Goal: Check status: Check status

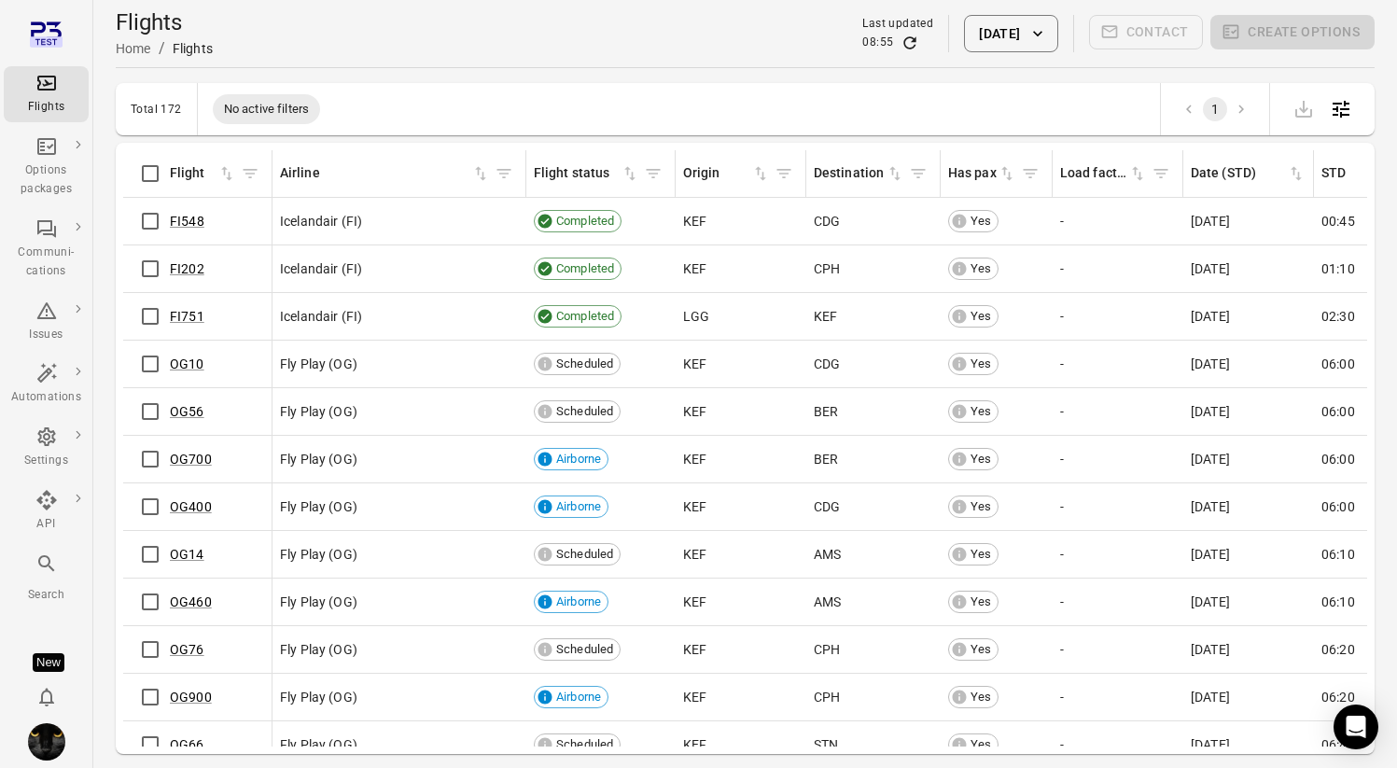
click at [991, 45] on button "[DATE]" at bounding box center [1010, 33] width 93 height 37
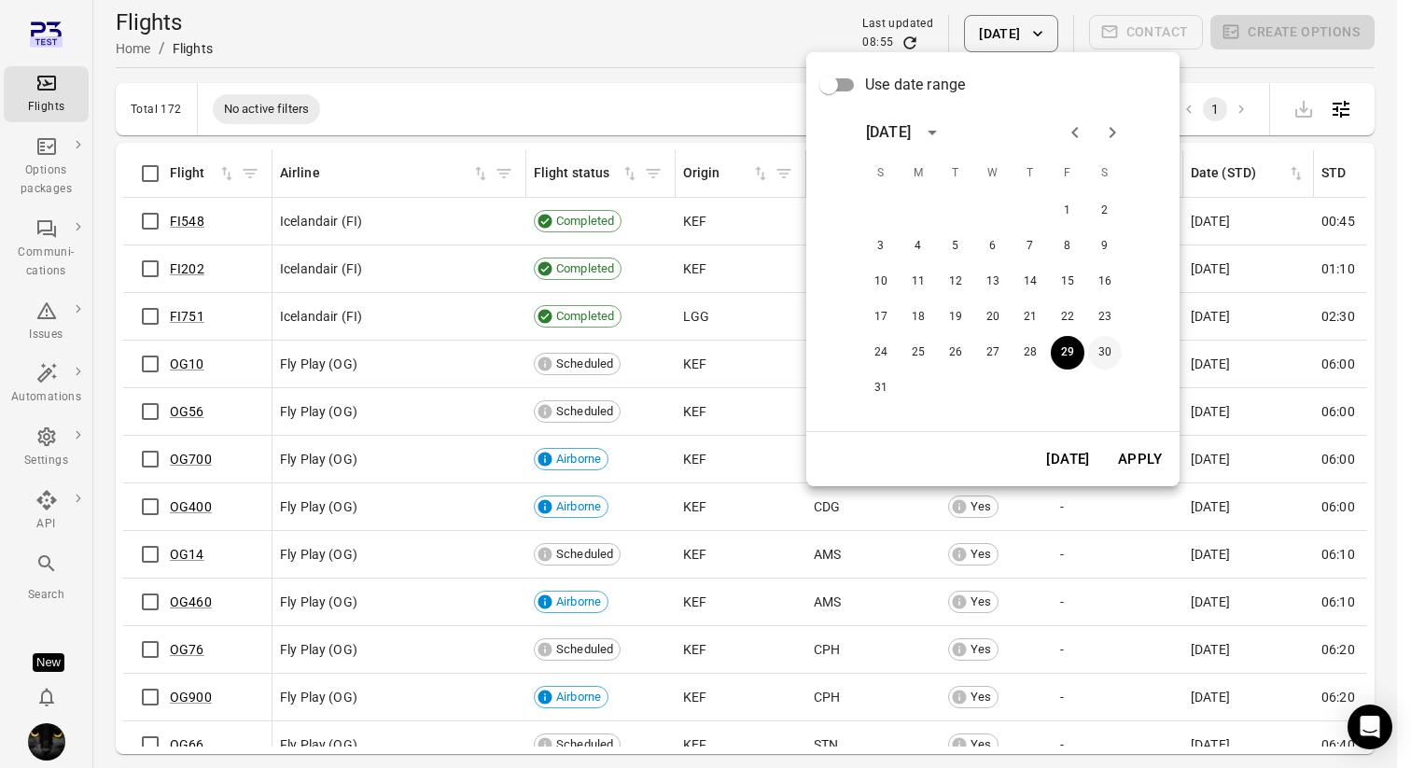
click at [1100, 346] on button "30" at bounding box center [1105, 353] width 34 height 34
click at [1129, 463] on button "Apply" at bounding box center [1140, 459] width 64 height 39
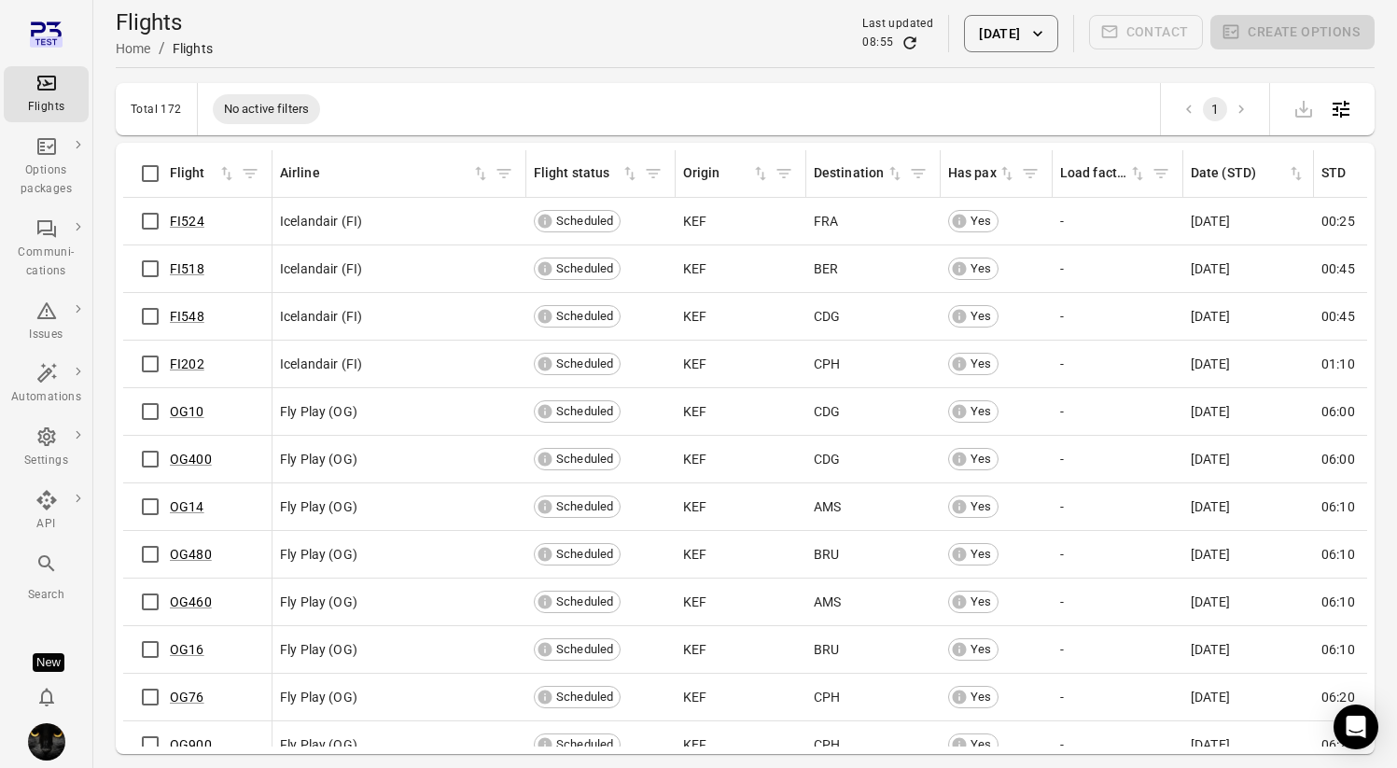
click at [992, 35] on button "[DATE]" at bounding box center [1010, 33] width 93 height 37
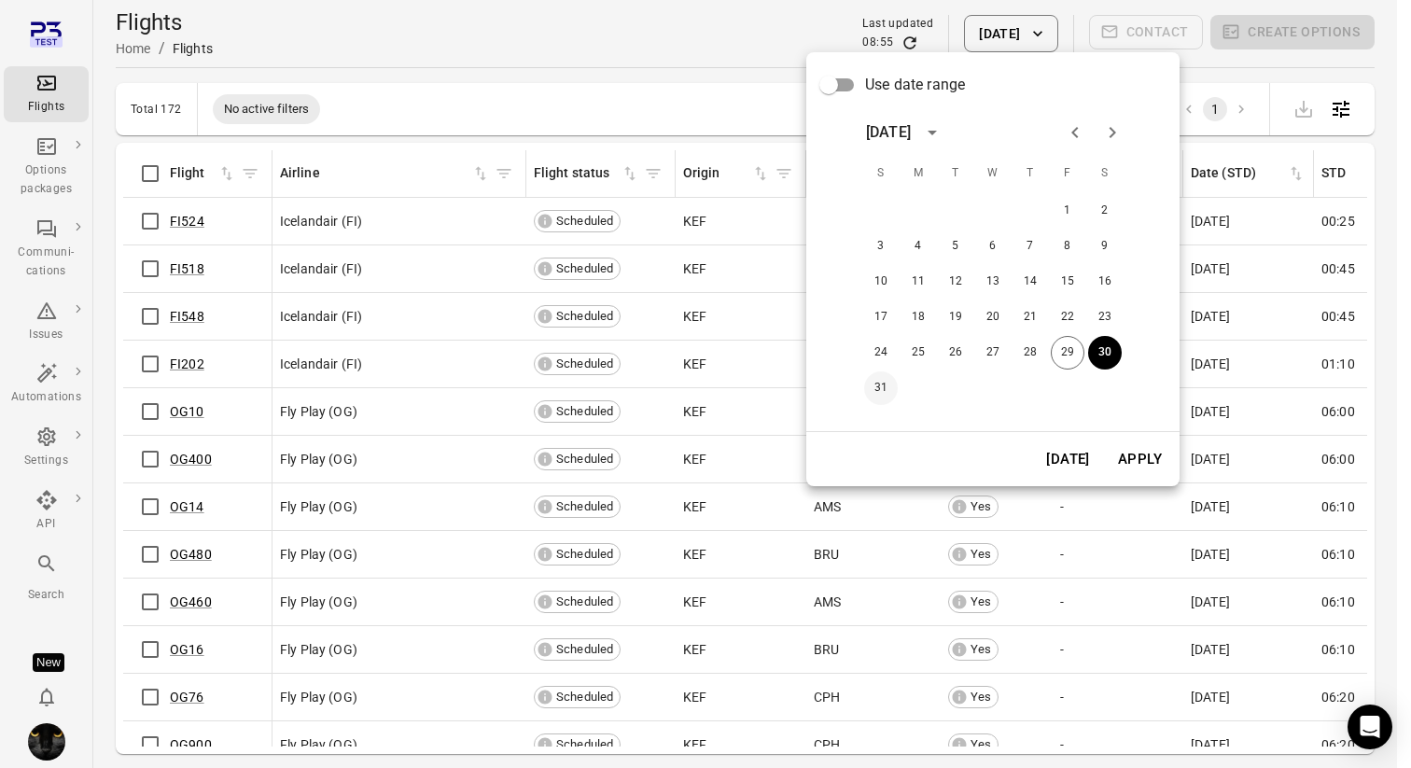
click at [877, 385] on button "31" at bounding box center [881, 388] width 34 height 34
click at [1156, 462] on button "Apply" at bounding box center [1140, 459] width 64 height 39
